Goal: Task Accomplishment & Management: Complete application form

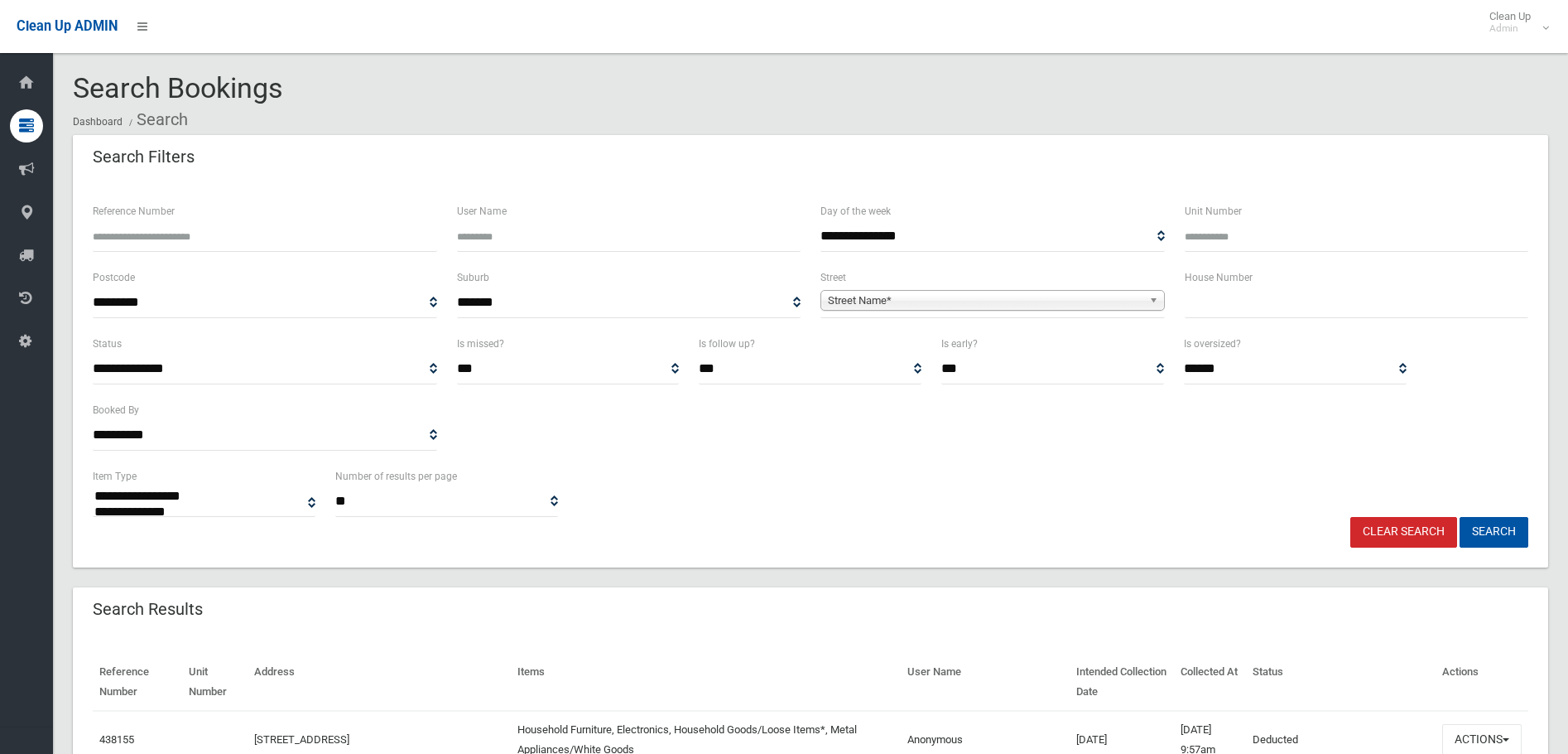
select select
type input "*"
click at [1020, 280] on div "**********" at bounding box center [992, 293] width 344 height 51
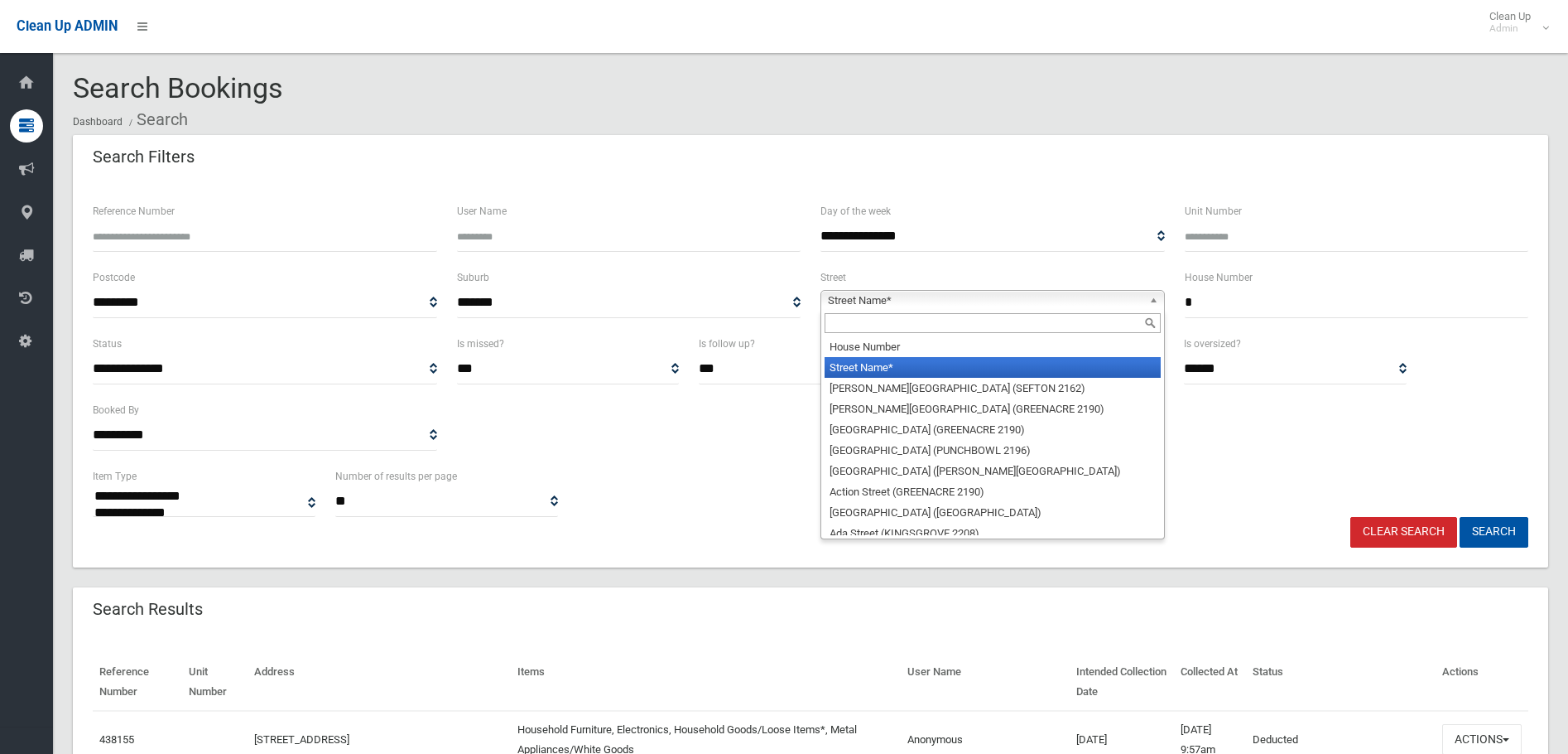
click at [1016, 294] on span "Street Name*" at bounding box center [985, 301] width 315 height 20
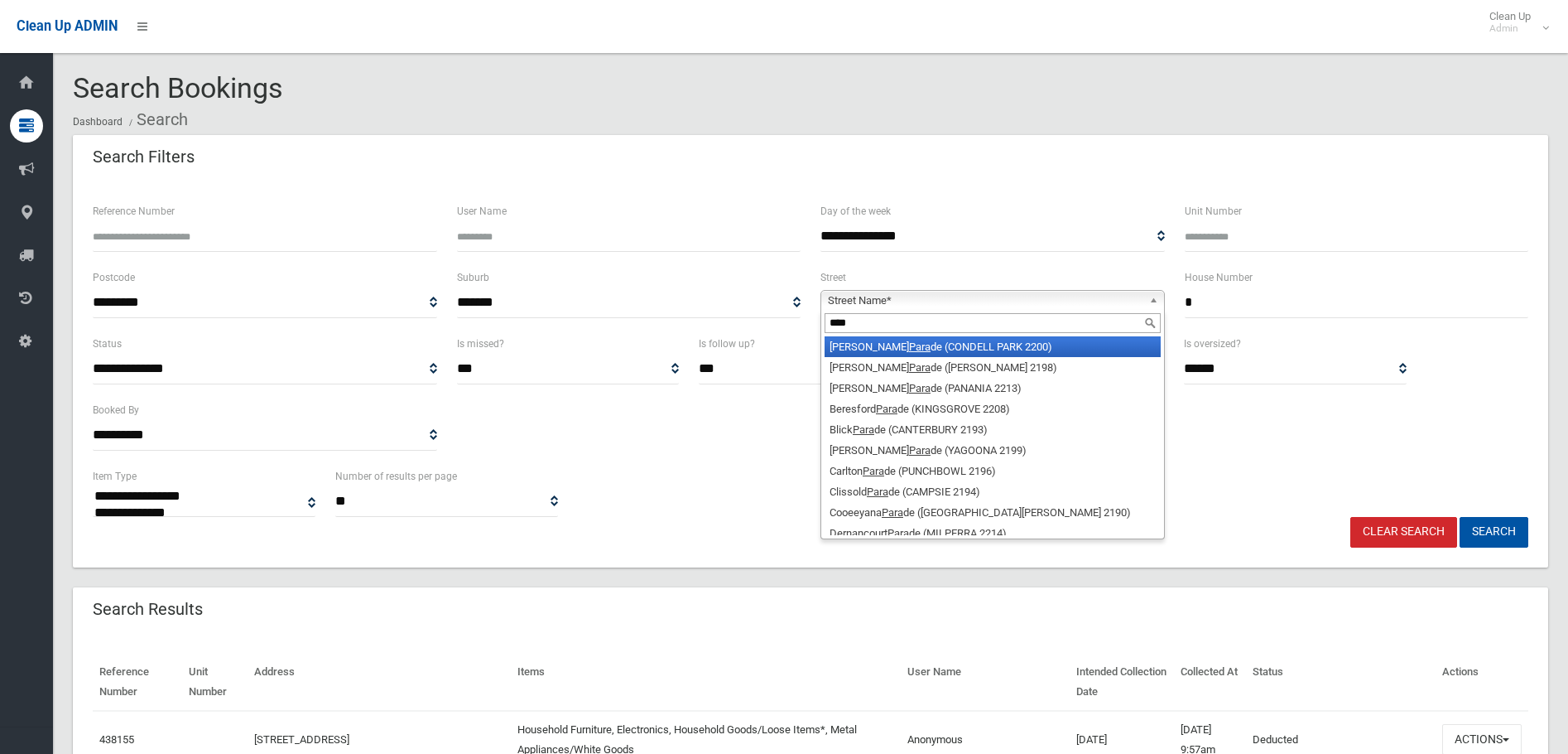
type input "****"
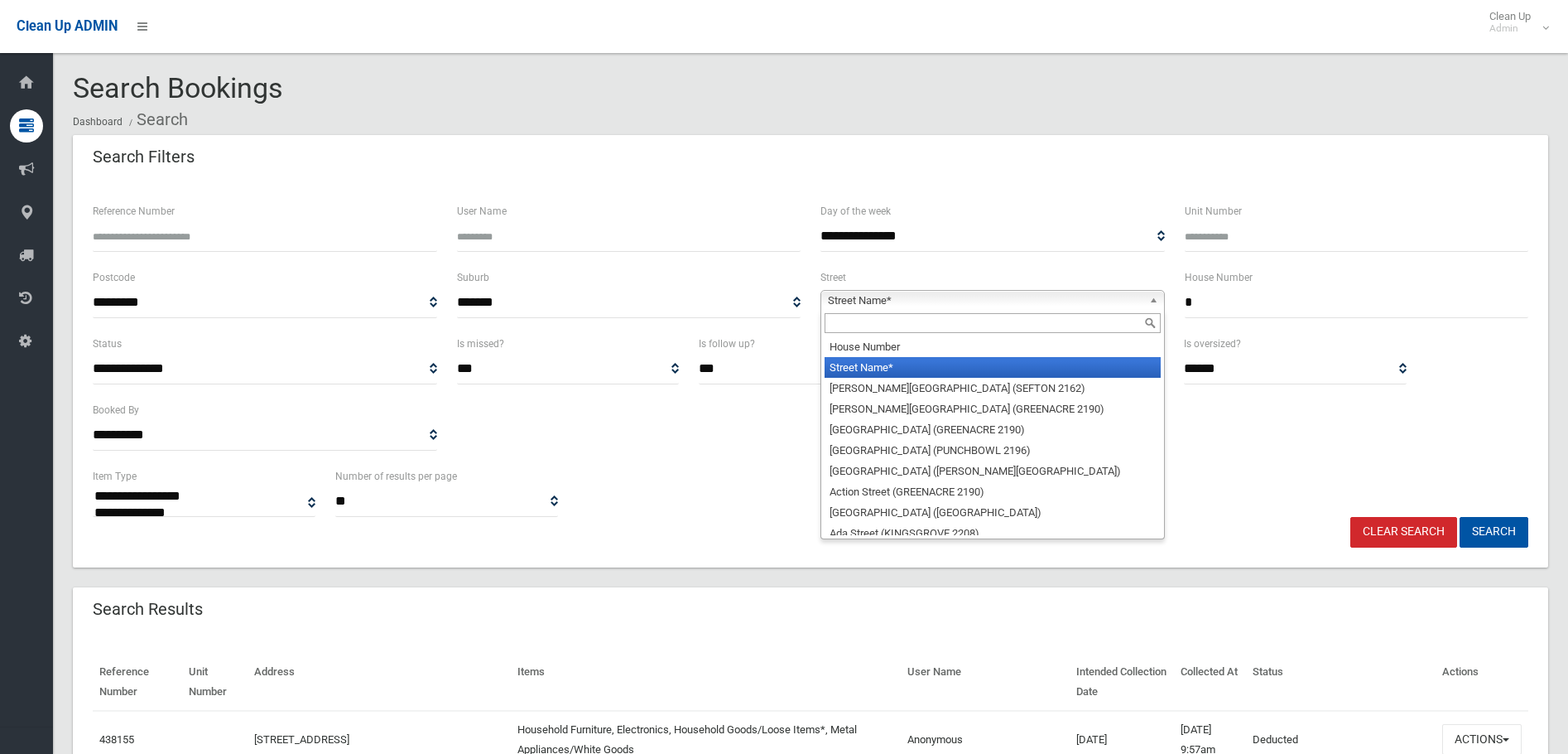
click at [985, 306] on span "Street Name*" at bounding box center [985, 301] width 315 height 20
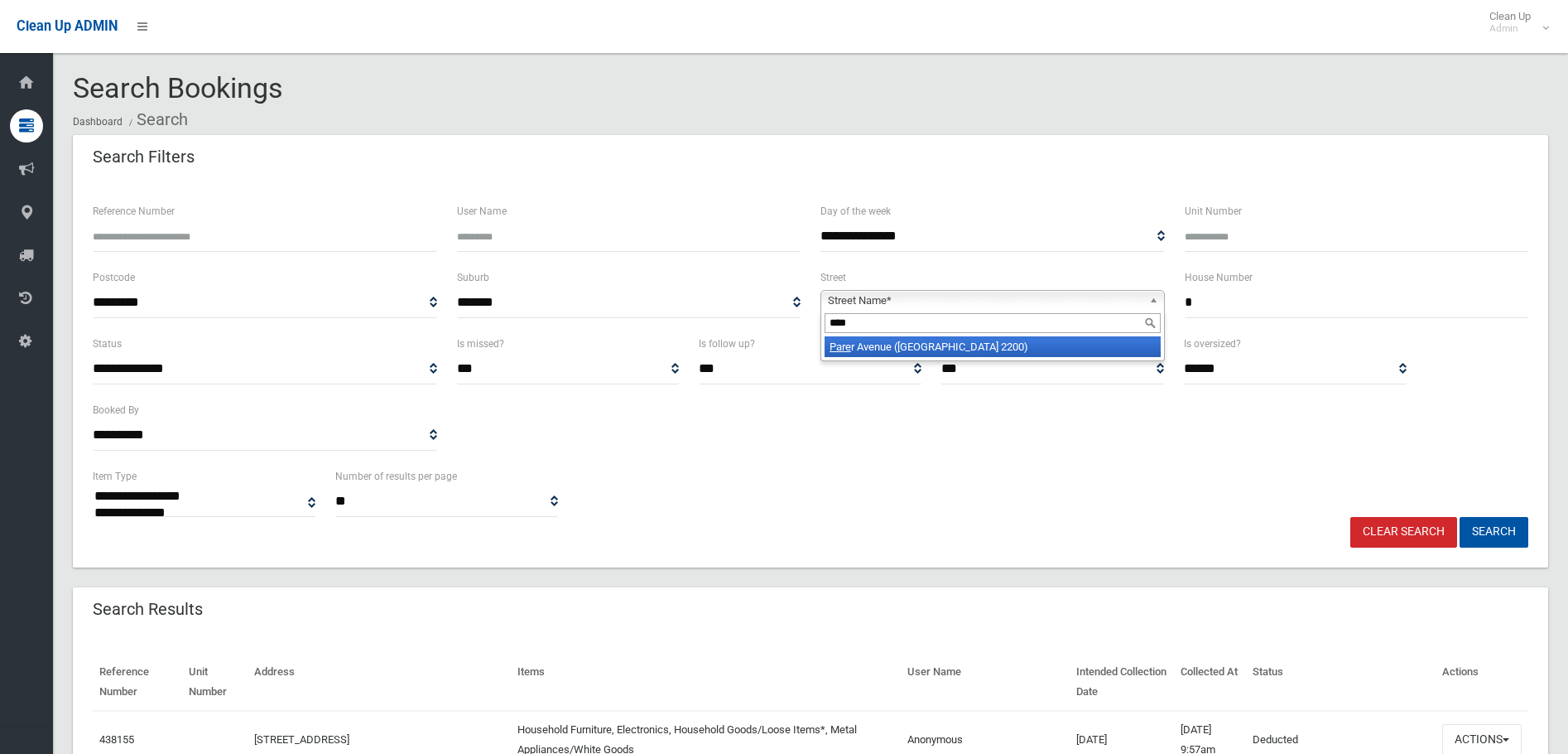
type input "****"
click at [963, 342] on li "Pare r Avenue (CONDELL PARK 2200)" at bounding box center [992, 346] width 336 height 20
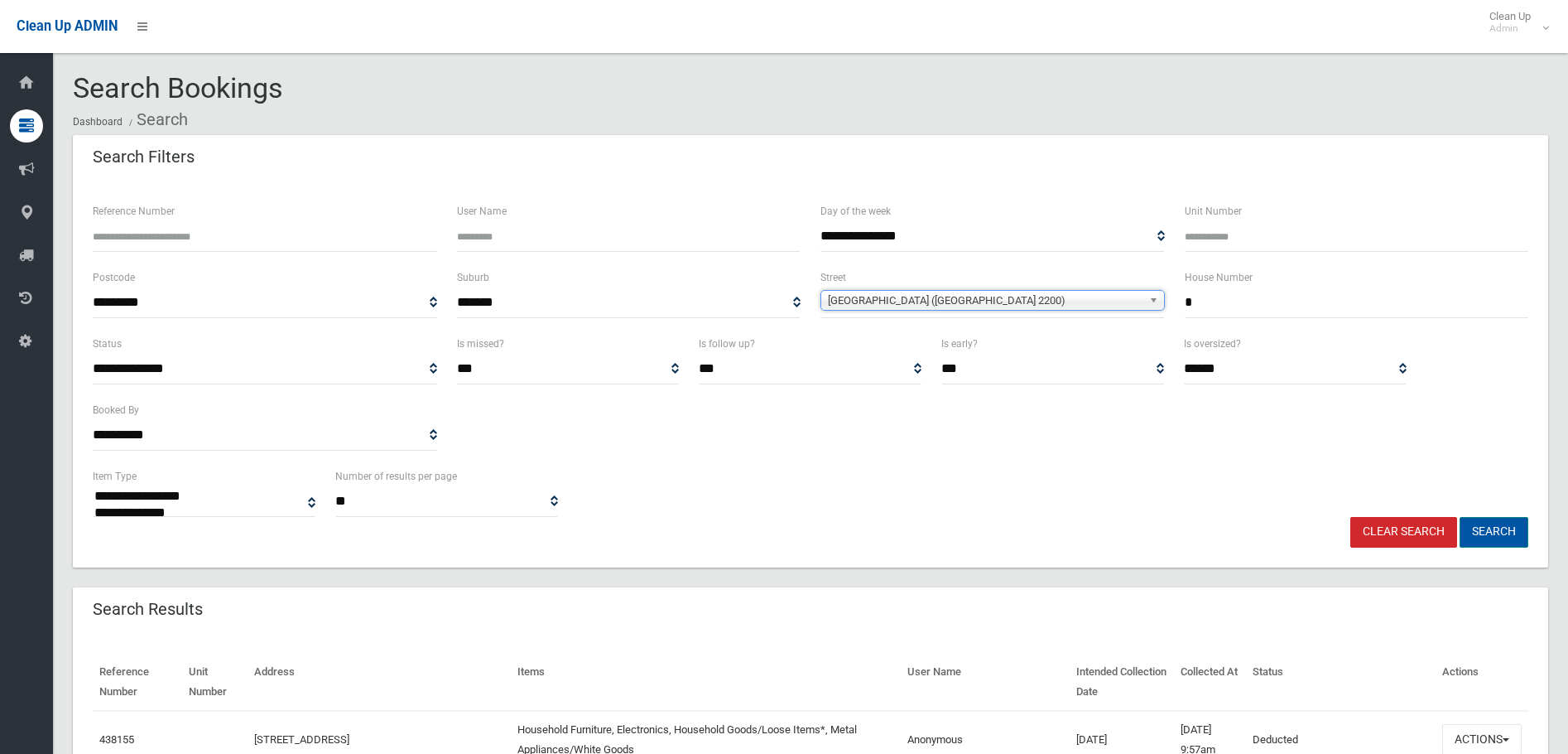
click at [1495, 532] on button "Search" at bounding box center [1493, 532] width 68 height 30
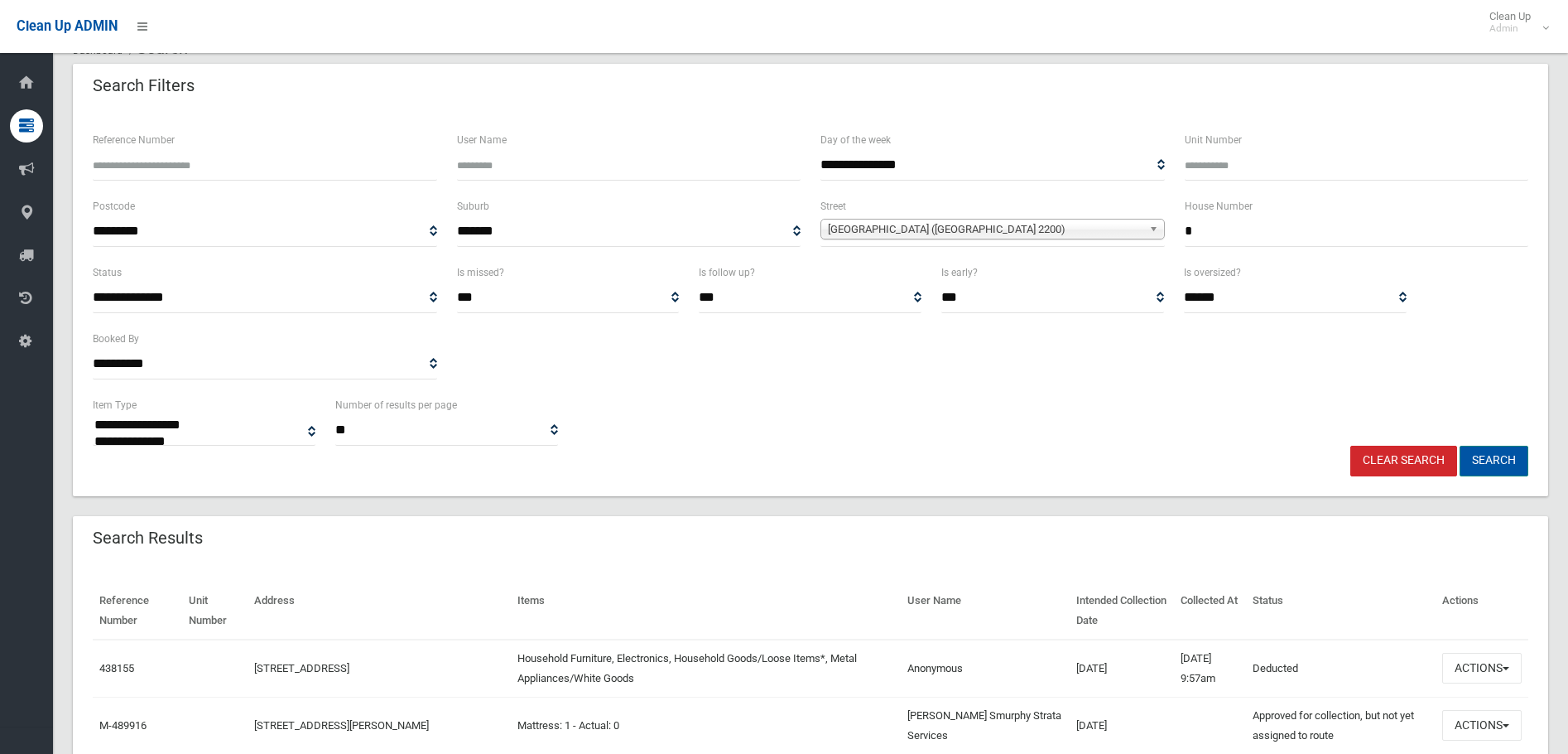
scroll to position [166, 0]
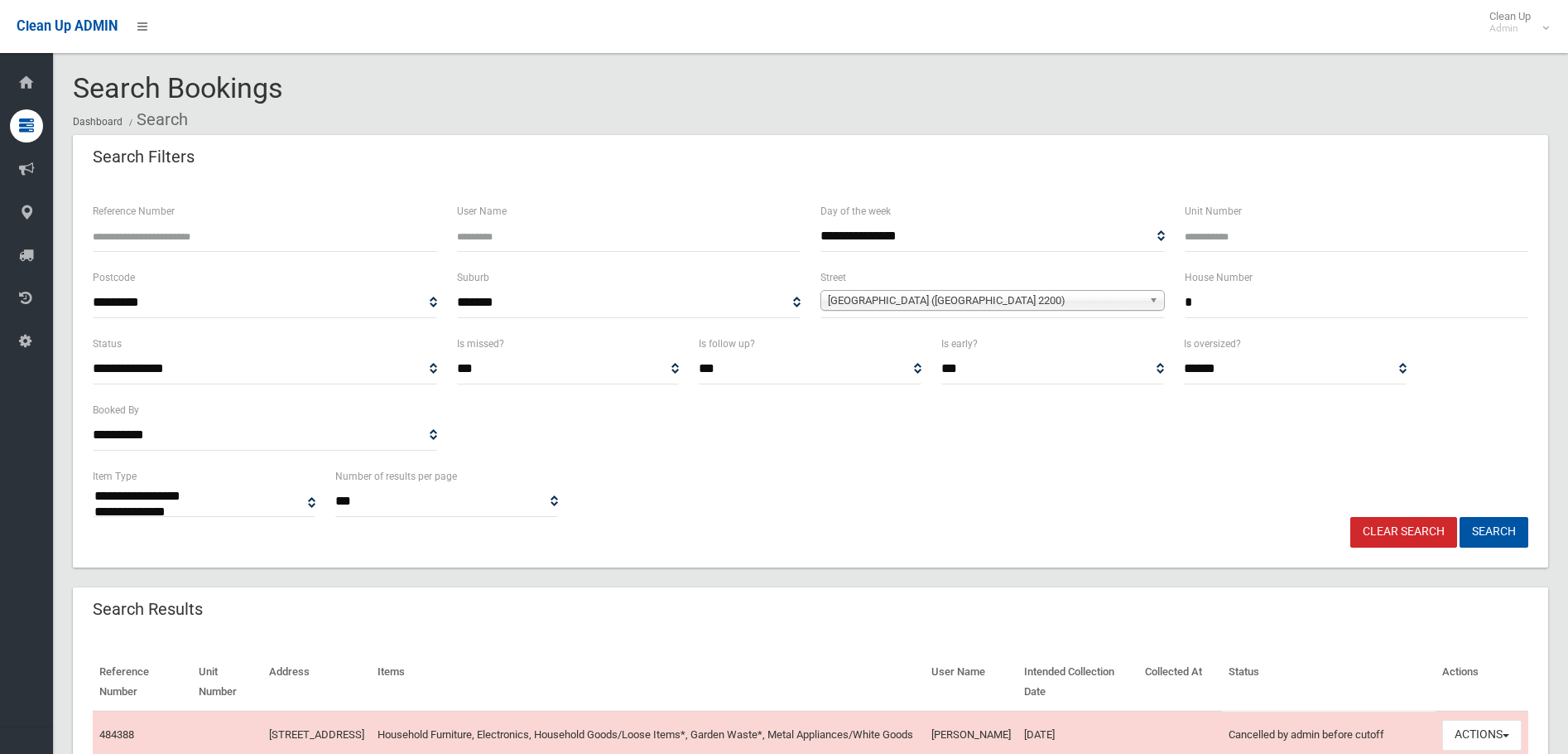
select select
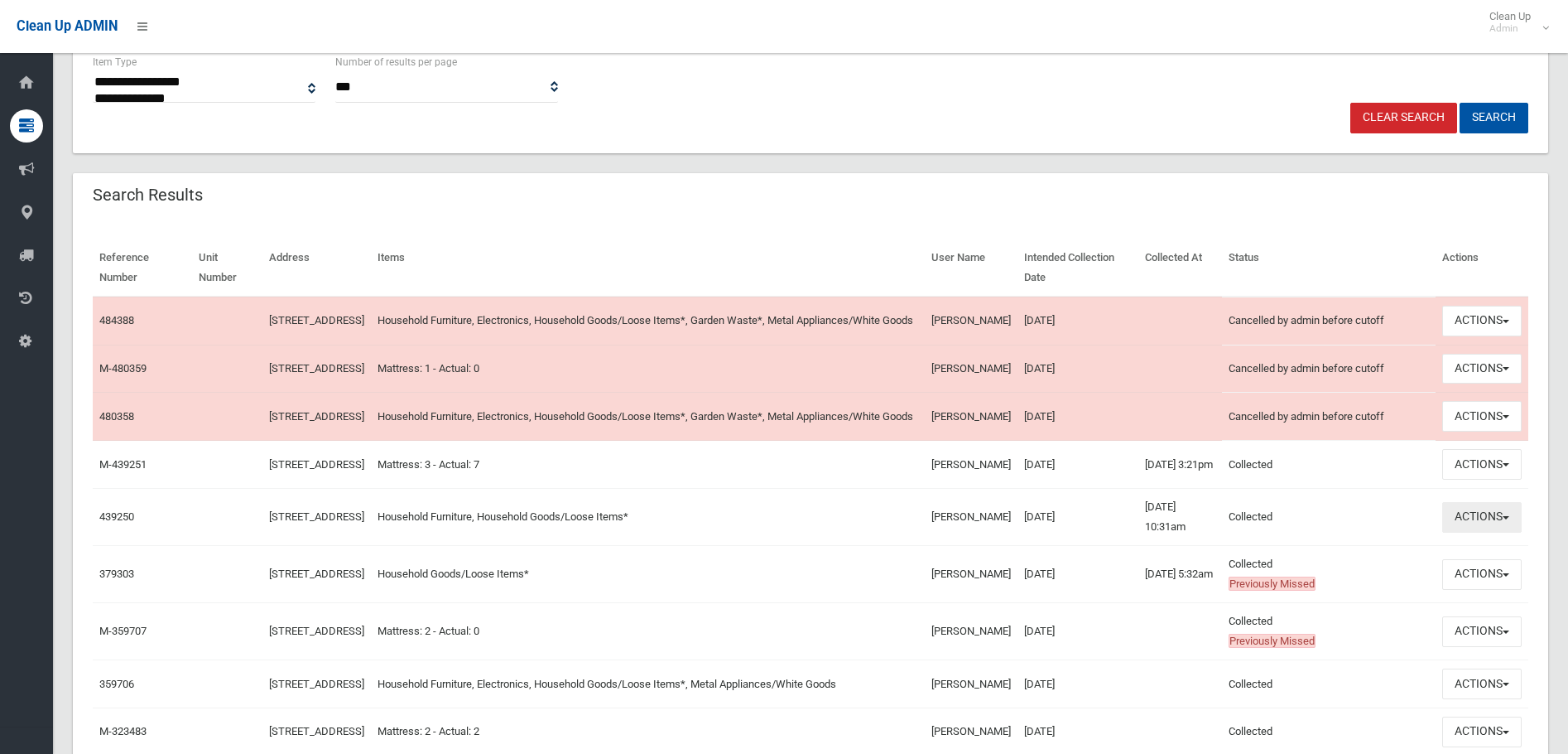
click at [1471, 533] on button "Actions" at bounding box center [1482, 517] width 79 height 30
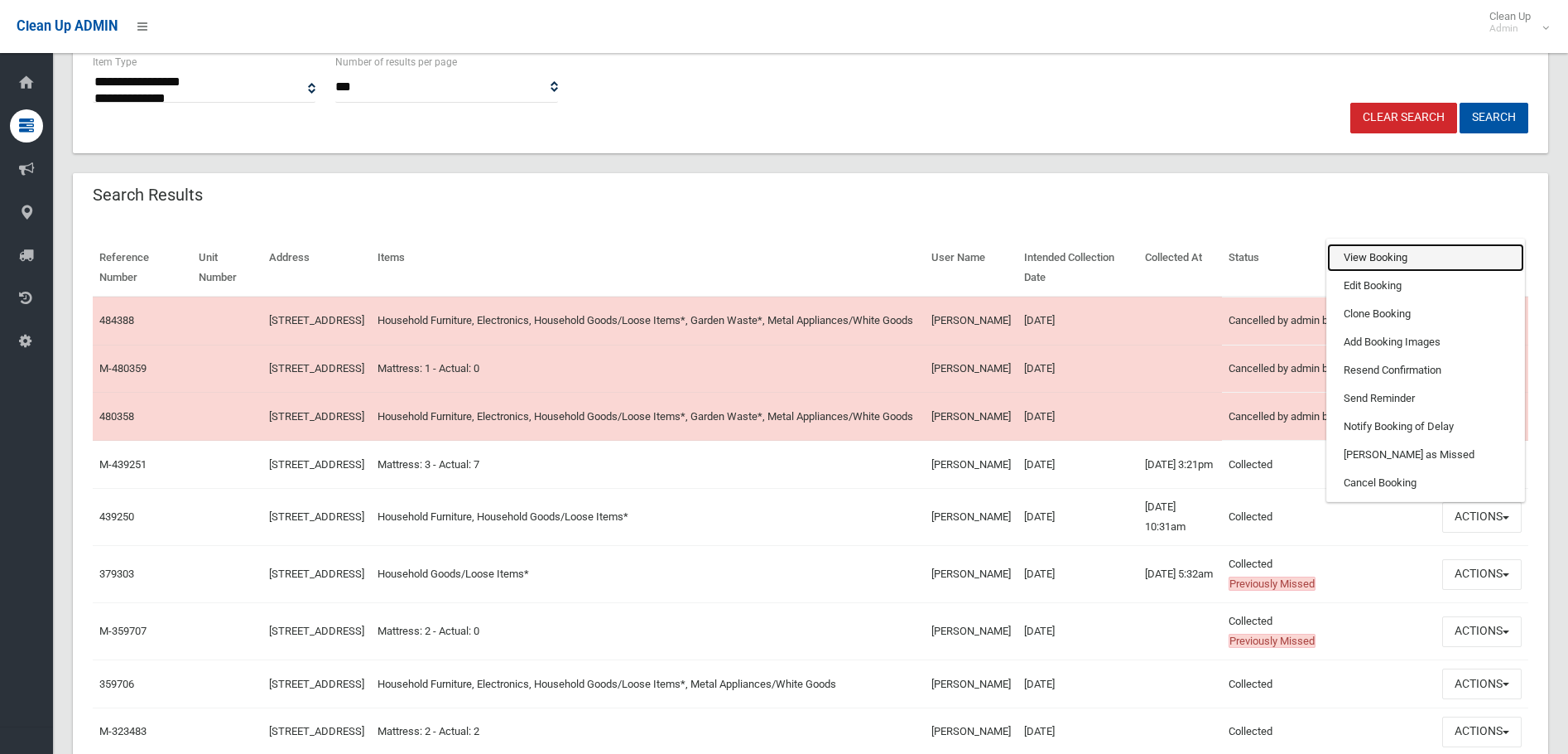
click at [1388, 271] on link "View Booking" at bounding box center [1426, 257] width 197 height 29
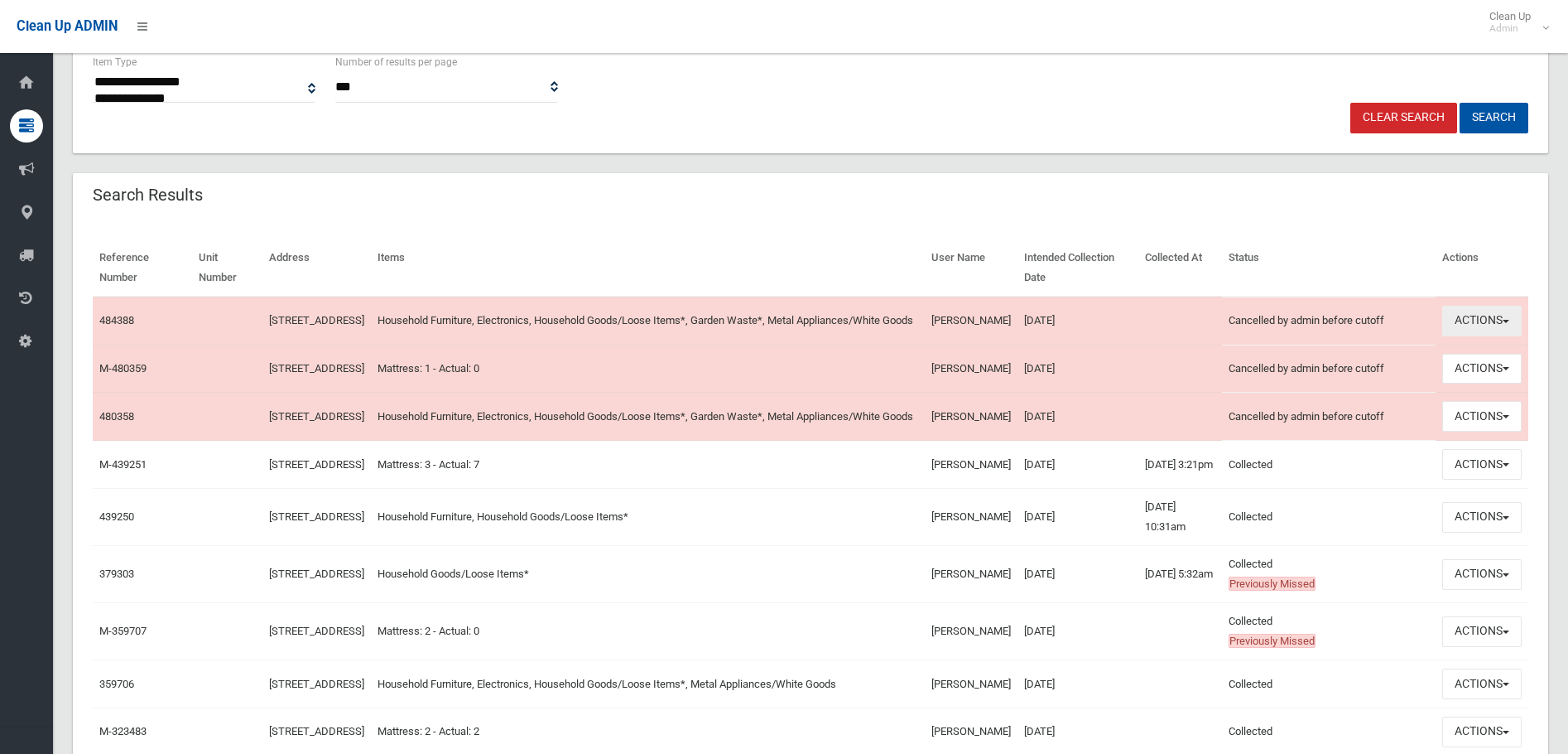
click at [1464, 324] on button "Actions" at bounding box center [1482, 320] width 79 height 30
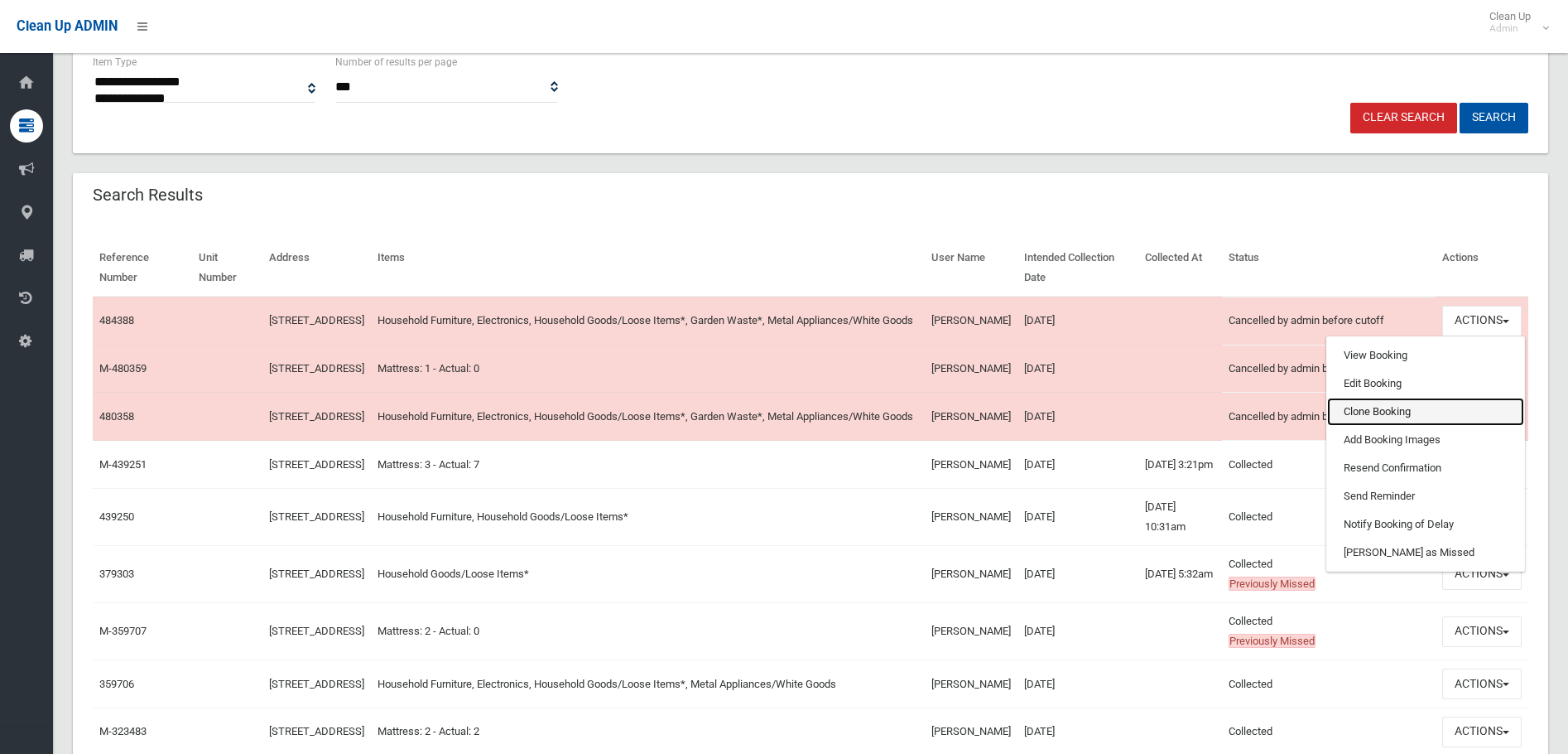
click at [1385, 410] on link "Clone Booking" at bounding box center [1426, 412] width 197 height 29
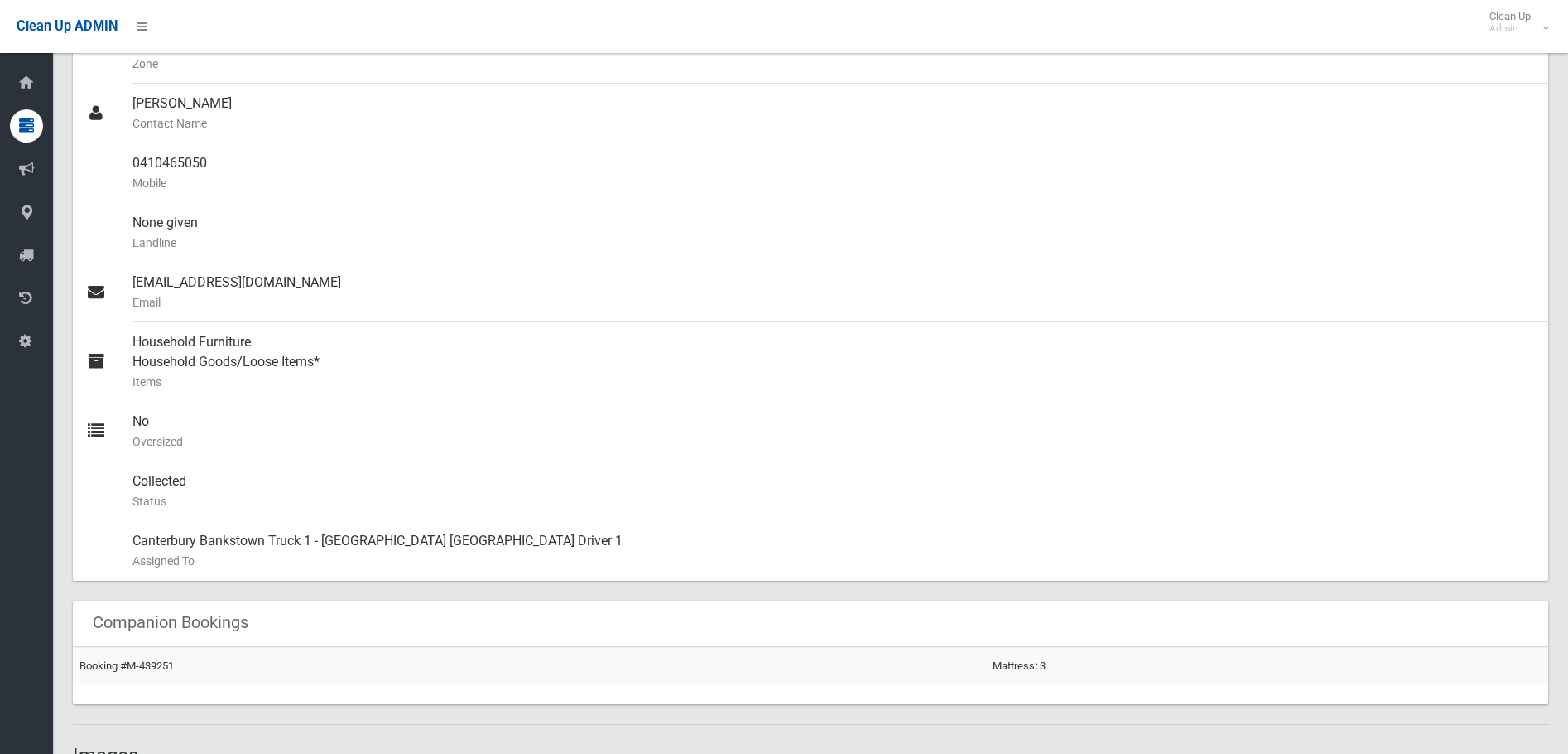
scroll to position [663, 0]
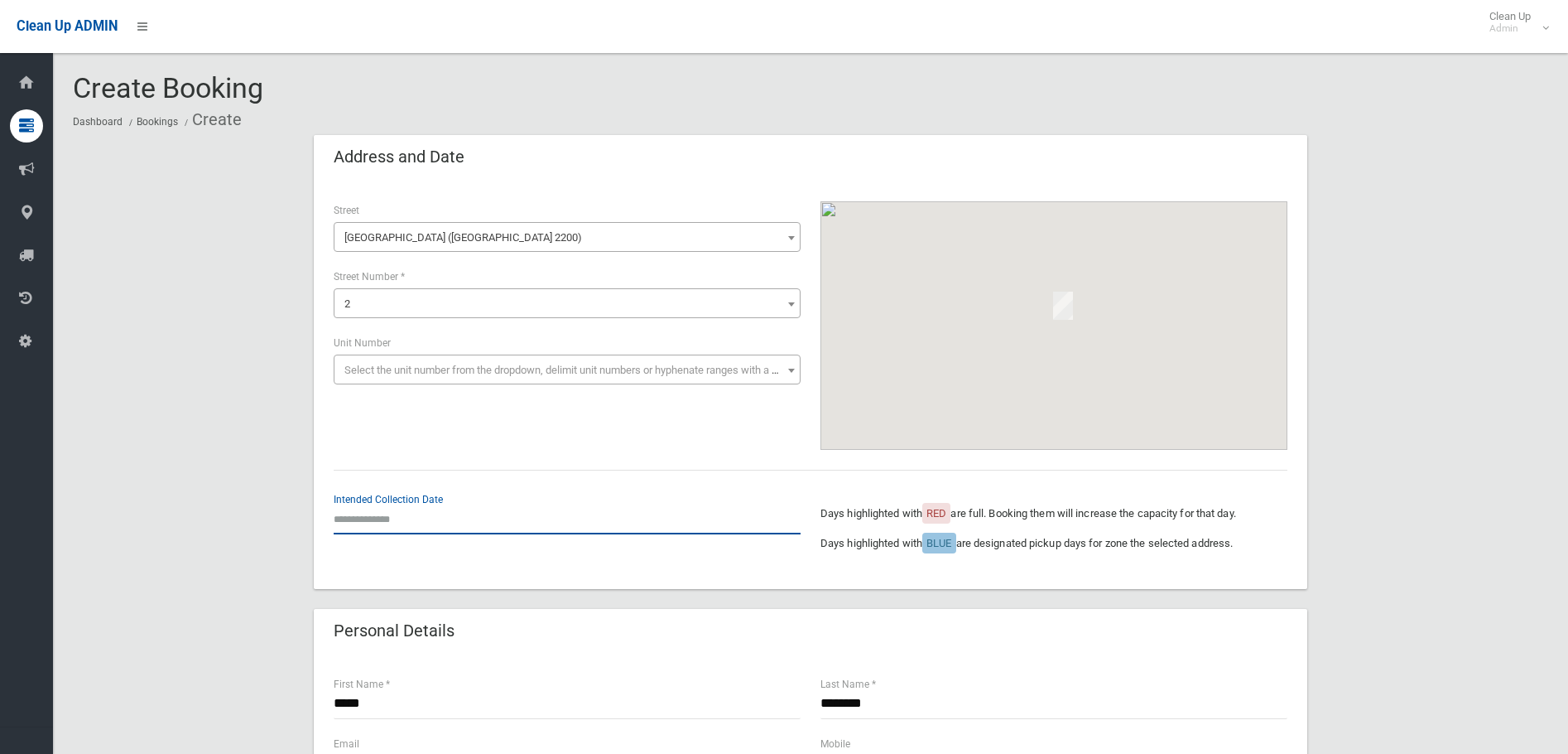
click at [447, 517] on input "text" at bounding box center [567, 519] width 467 height 30
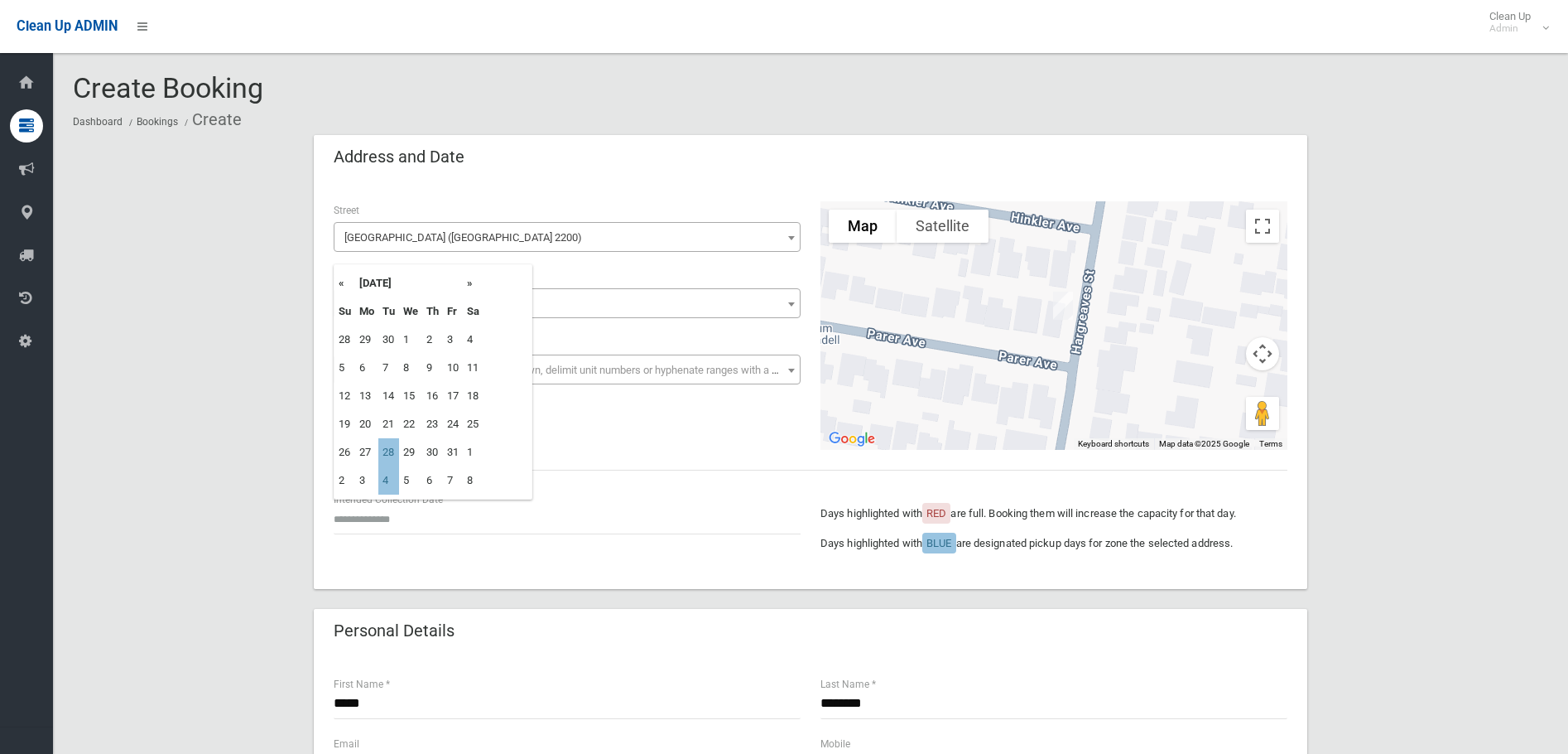
click at [469, 284] on th "»" at bounding box center [473, 283] width 20 height 29
click at [343, 285] on th "«" at bounding box center [345, 283] width 20 height 29
click at [469, 284] on th "»" at bounding box center [473, 283] width 20 height 29
click at [473, 280] on th "»" at bounding box center [473, 283] width 20 height 29
click at [344, 280] on th "«" at bounding box center [345, 283] width 20 height 29
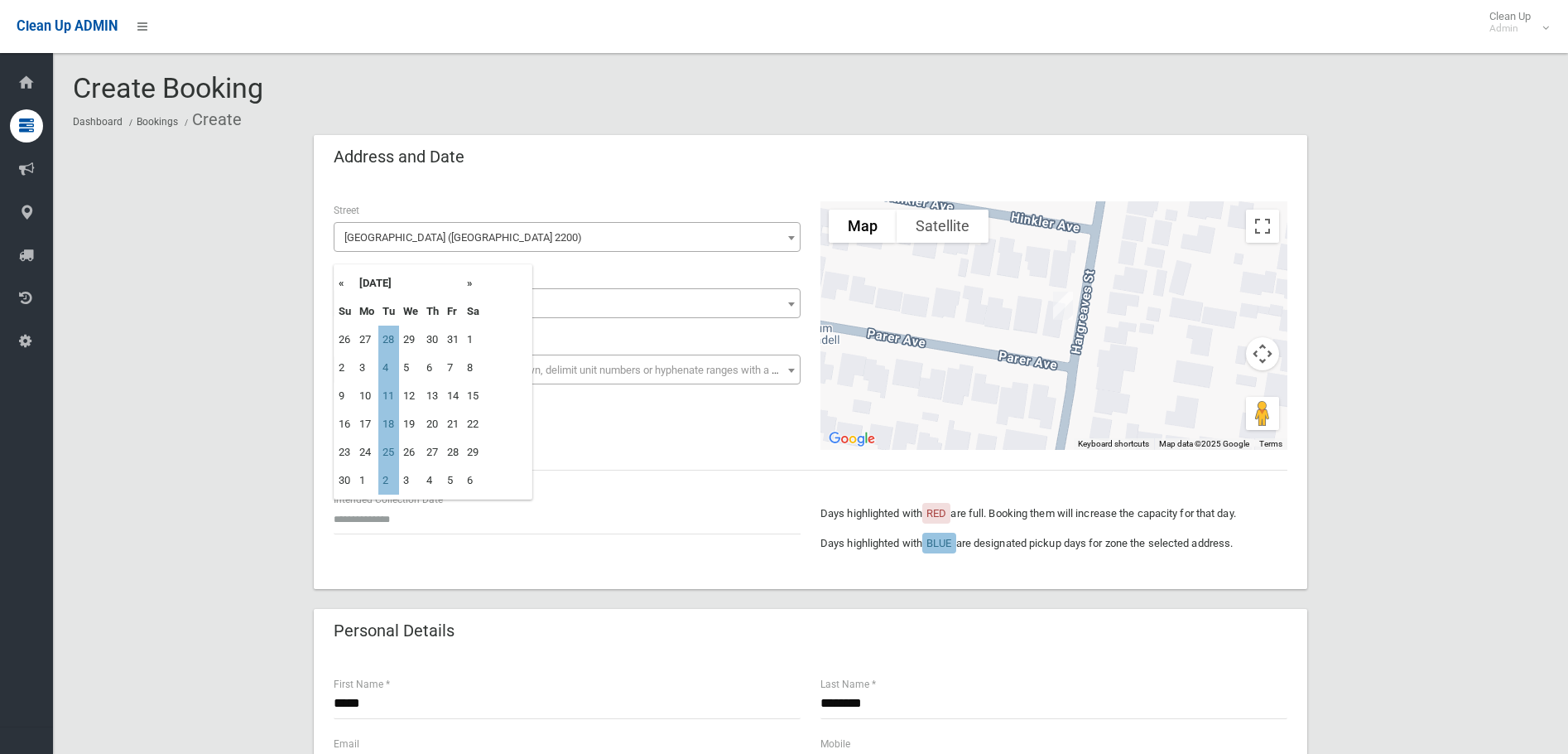
click at [344, 280] on th "«" at bounding box center [345, 283] width 20 height 29
click at [473, 281] on th "»" at bounding box center [473, 283] width 20 height 29
click at [339, 283] on th "«" at bounding box center [345, 283] width 20 height 29
click at [393, 449] on td "28" at bounding box center [388, 452] width 20 height 29
type input "**********"
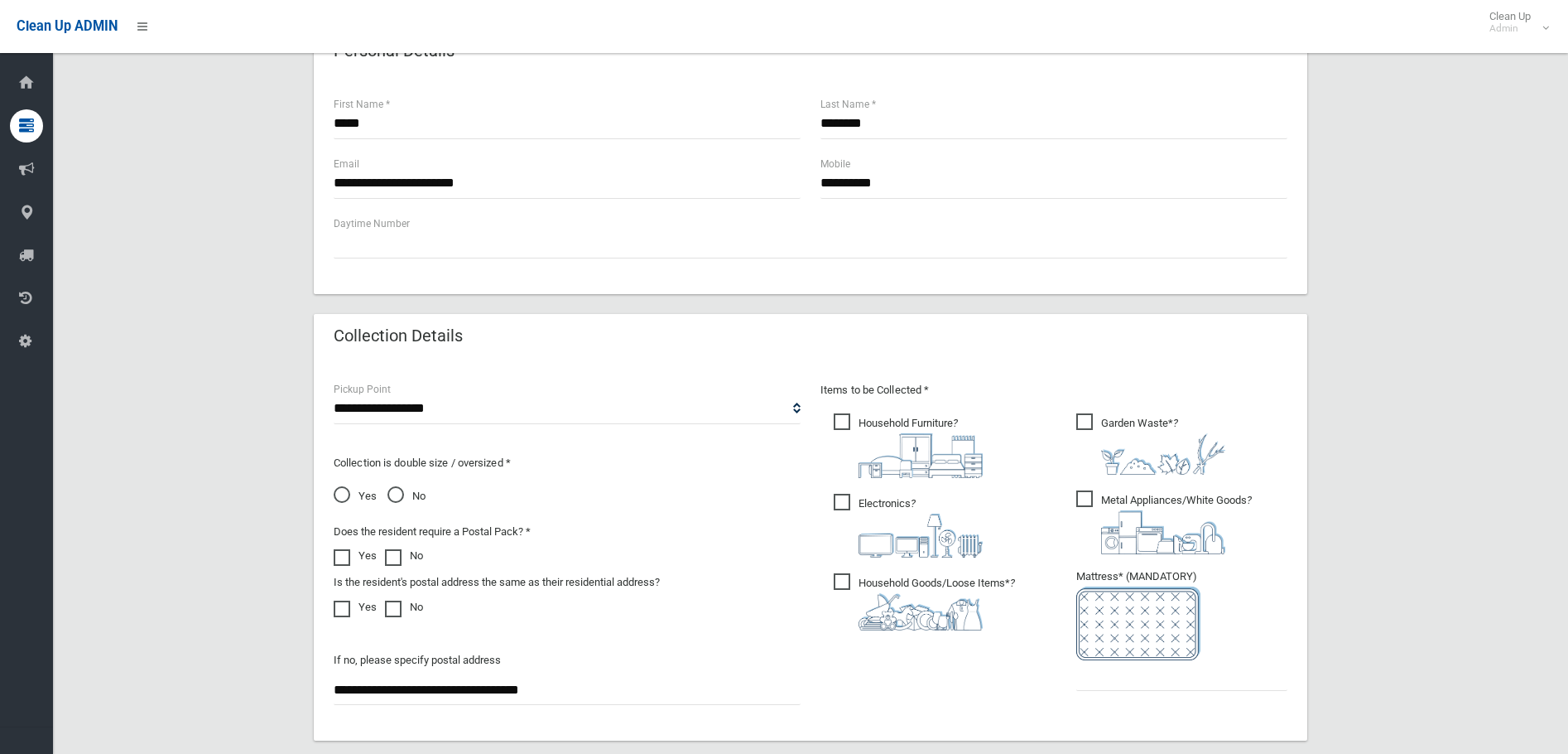
scroll to position [886, 0]
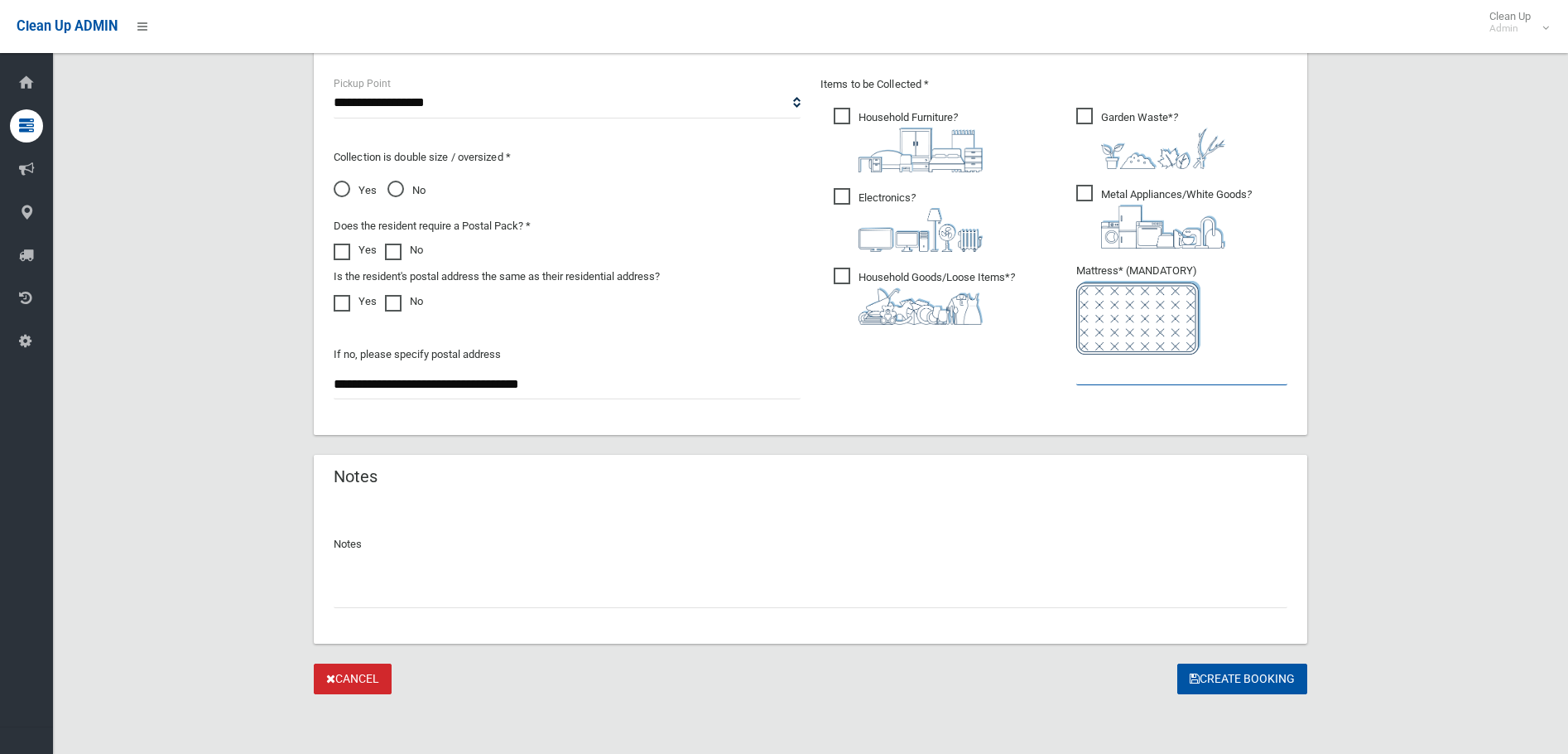
click at [1103, 382] on input "text" at bounding box center [1182, 369] width 211 height 30
type input "*"
click at [1247, 681] on button "Create Booking" at bounding box center [1241, 678] width 130 height 30
